Goal: Obtain resource: Download file/media

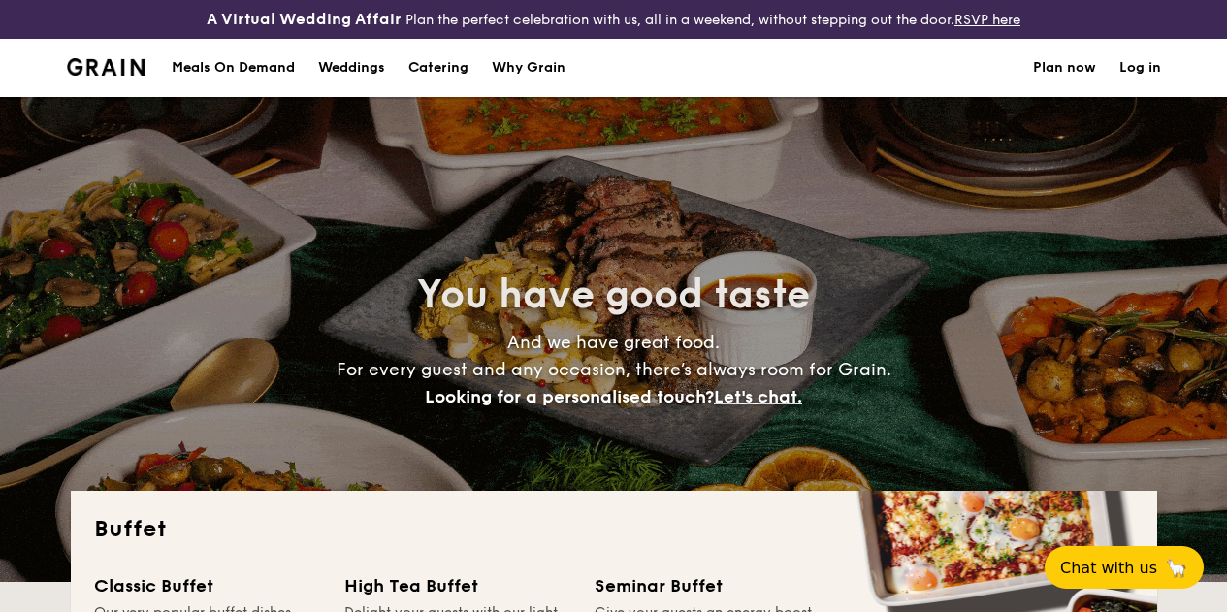
select select
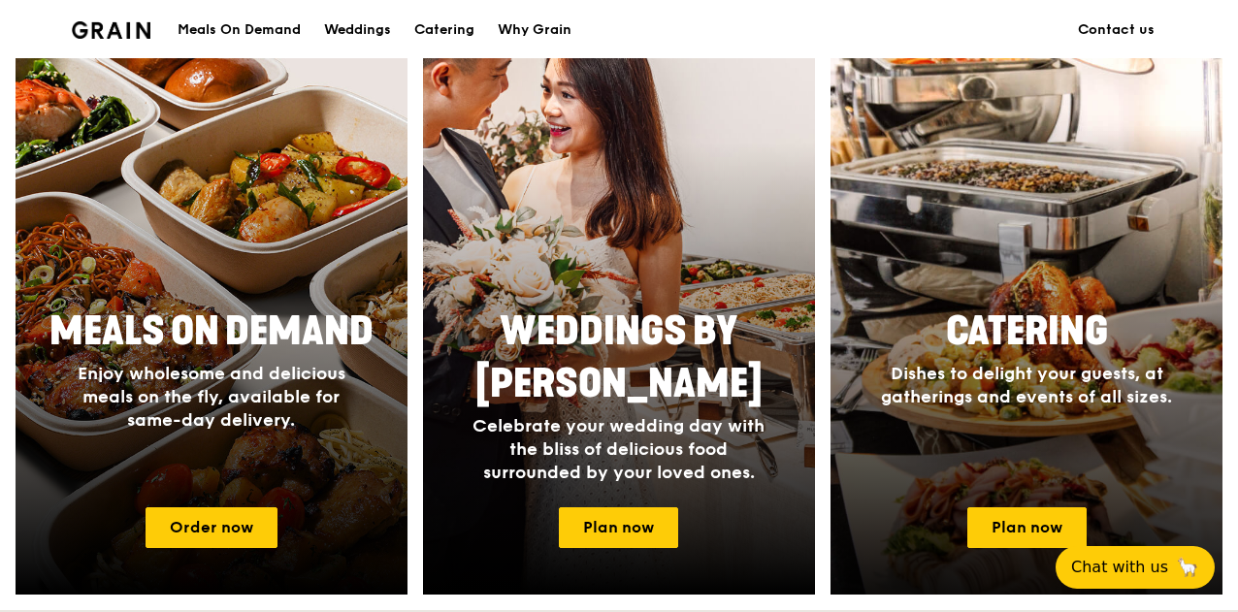
scroll to position [885, 0]
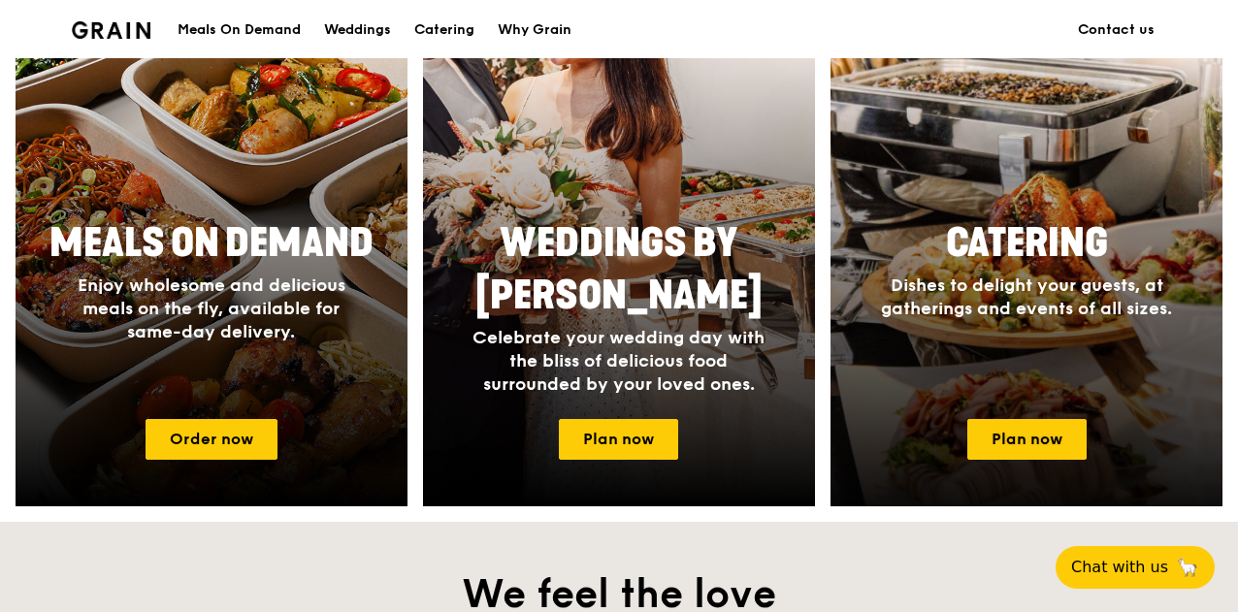
click at [1063, 191] on div at bounding box center [1026, 224] width 431 height 621
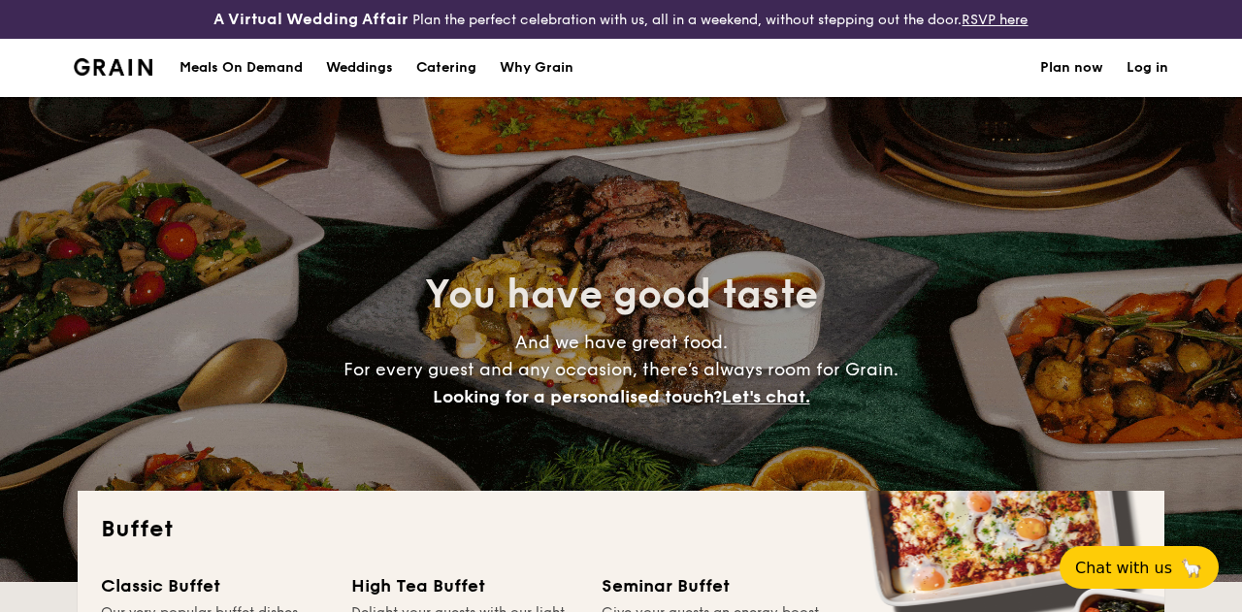
select select
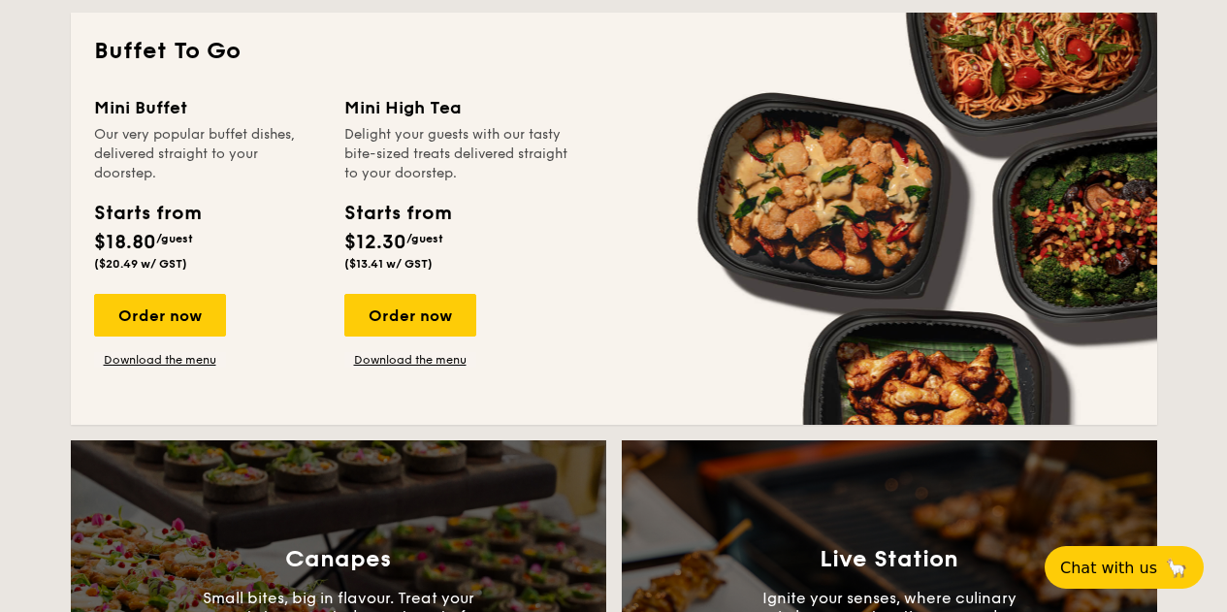
scroll to position [1308, 0]
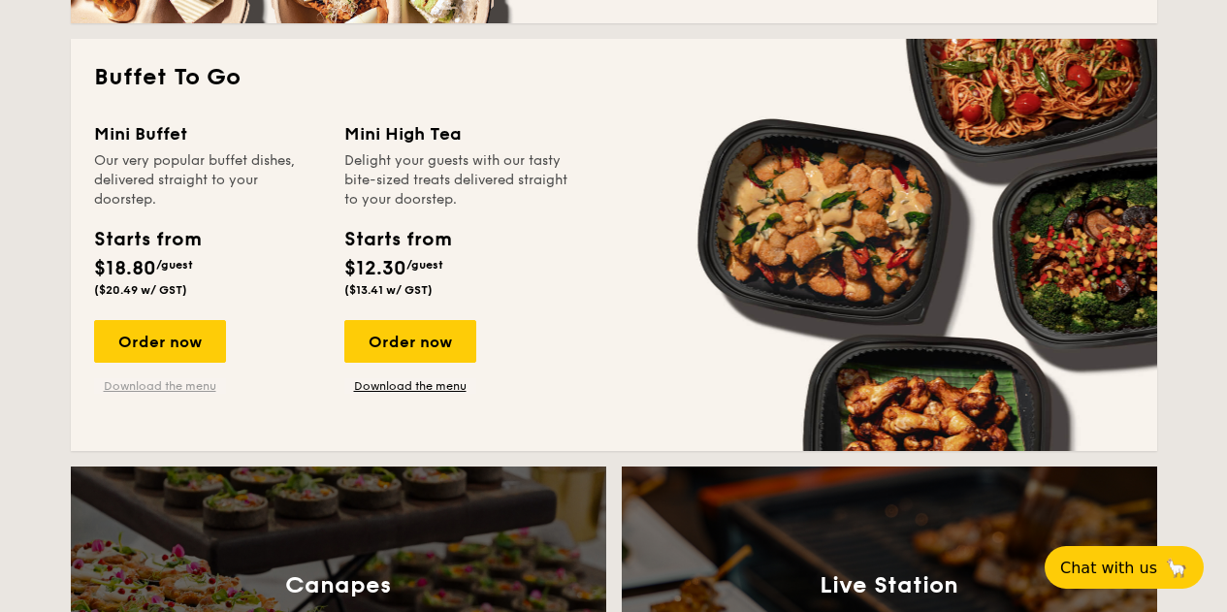
click at [203, 394] on link "Download the menu" at bounding box center [160, 386] width 132 height 16
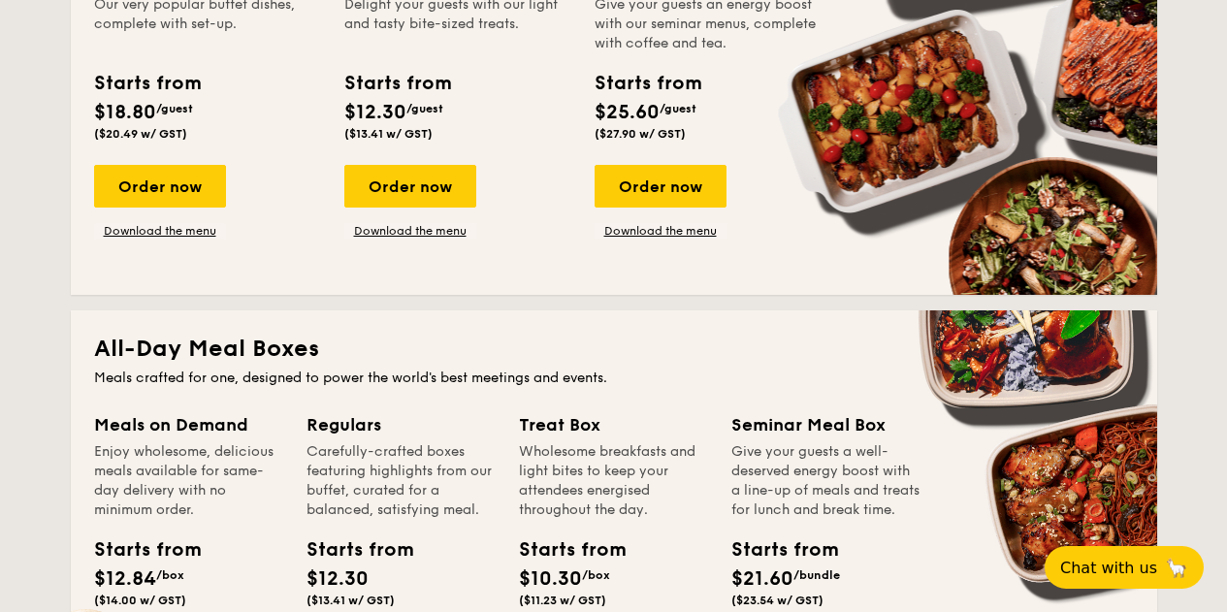
scroll to position [531, 0]
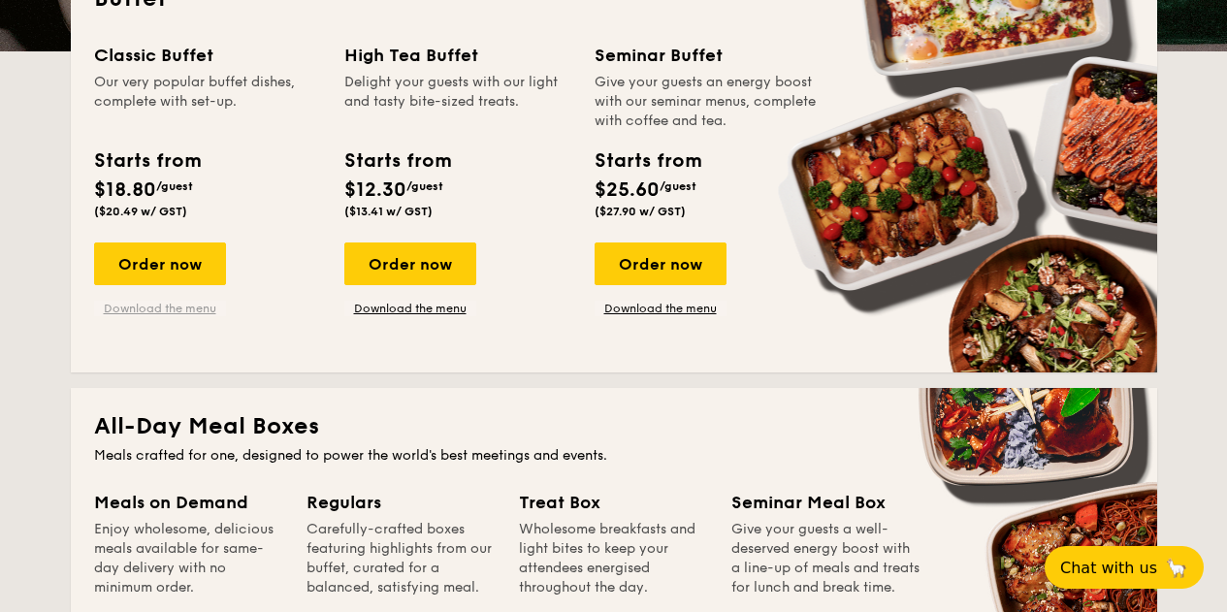
click at [195, 316] on link "Download the menu" at bounding box center [160, 309] width 132 height 16
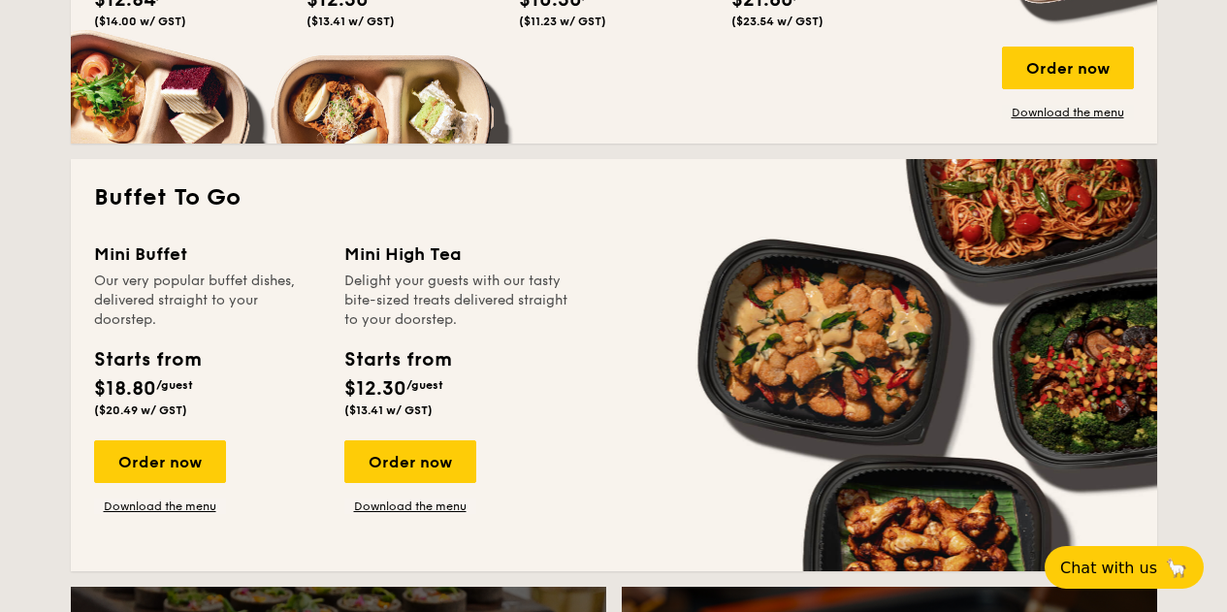
scroll to position [1188, 0]
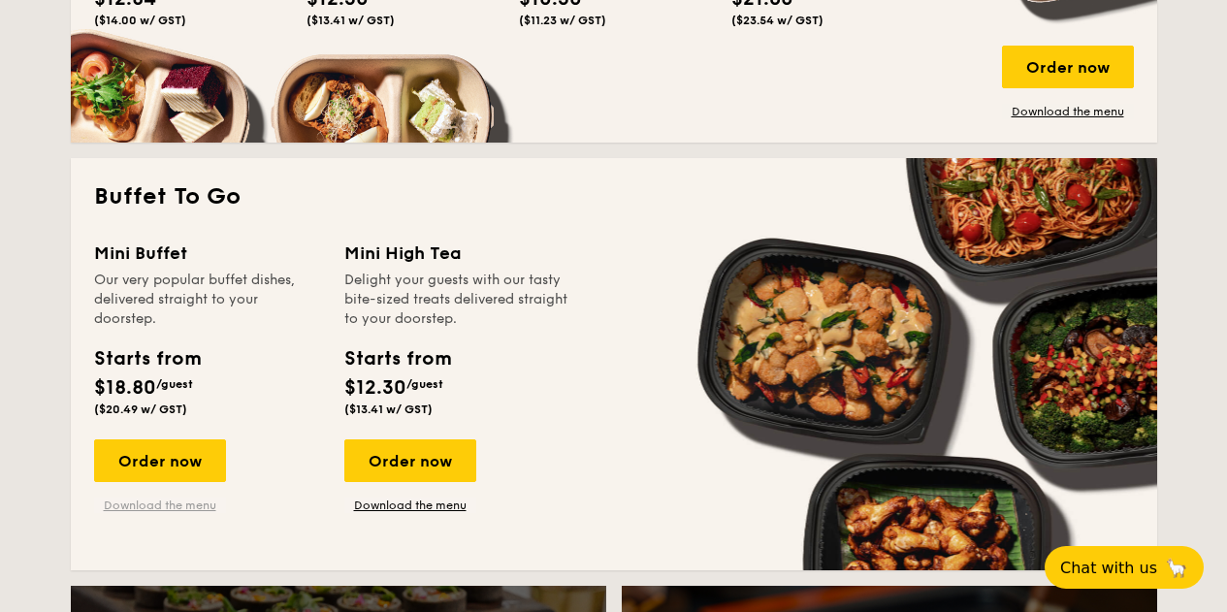
click at [185, 513] on link "Download the menu" at bounding box center [160, 506] width 132 height 16
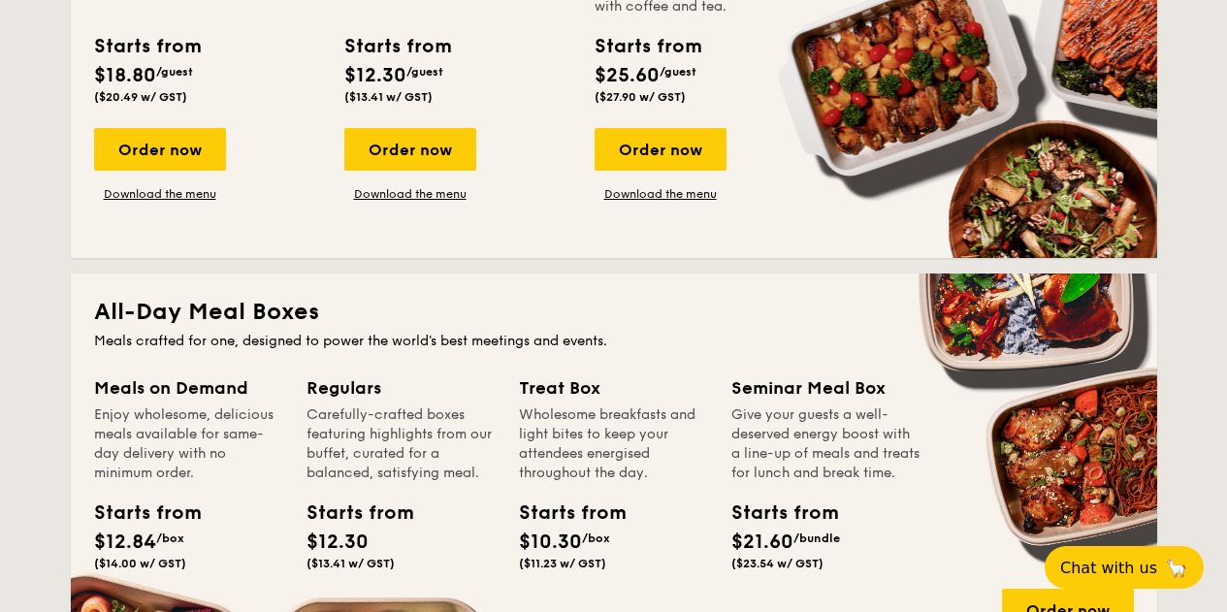
scroll to position [0, 0]
